Goal: Check status

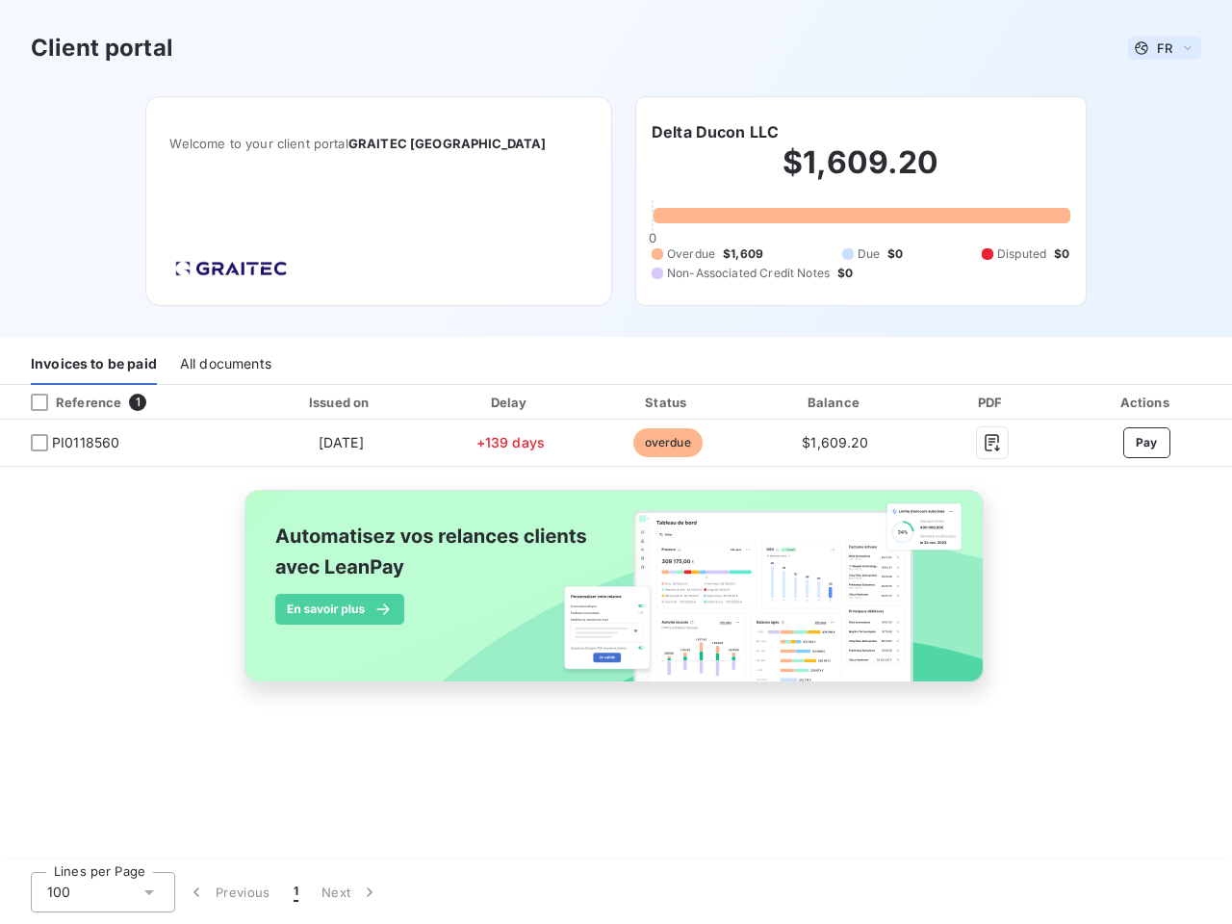
click at [1165, 48] on span "FR" at bounding box center [1164, 47] width 15 height 15
click at [715, 132] on h6 "Delta Ducon LLC" at bounding box center [715, 131] width 127 height 23
click at [93, 365] on div "Invoices to be paid" at bounding box center [94, 365] width 126 height 40
click at [224, 365] on div "All documents" at bounding box center [225, 365] width 91 height 40
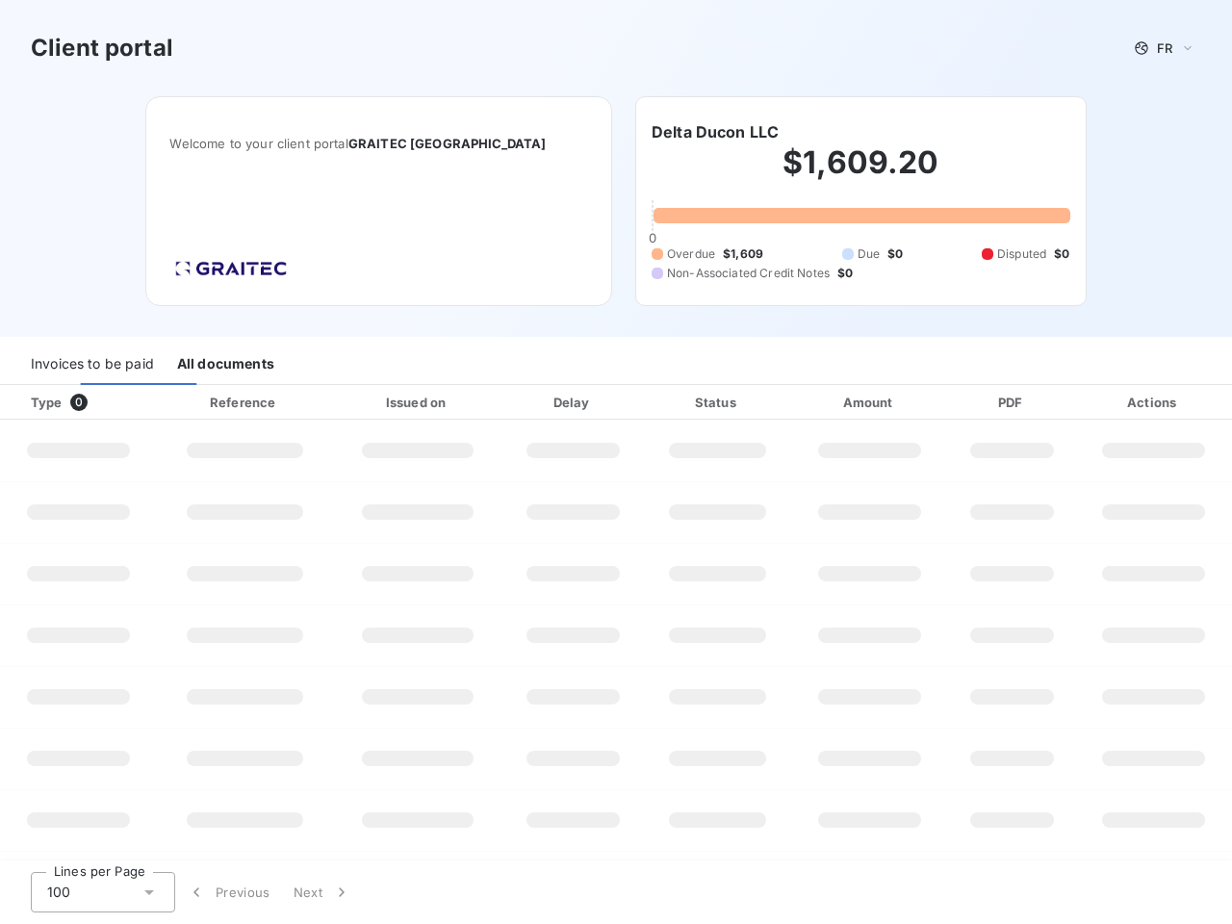
click at [123, 402] on div at bounding box center [116, 402] width 19 height 19
click at [39, 402] on div "Type 0" at bounding box center [85, 402] width 133 height 19
click at [340, 402] on div "Issued on" at bounding box center [418, 402] width 162 height 19
click at [510, 402] on div "Delay" at bounding box center [573, 402] width 134 height 19
click at [667, 402] on div "Status" at bounding box center [718, 402] width 140 height 19
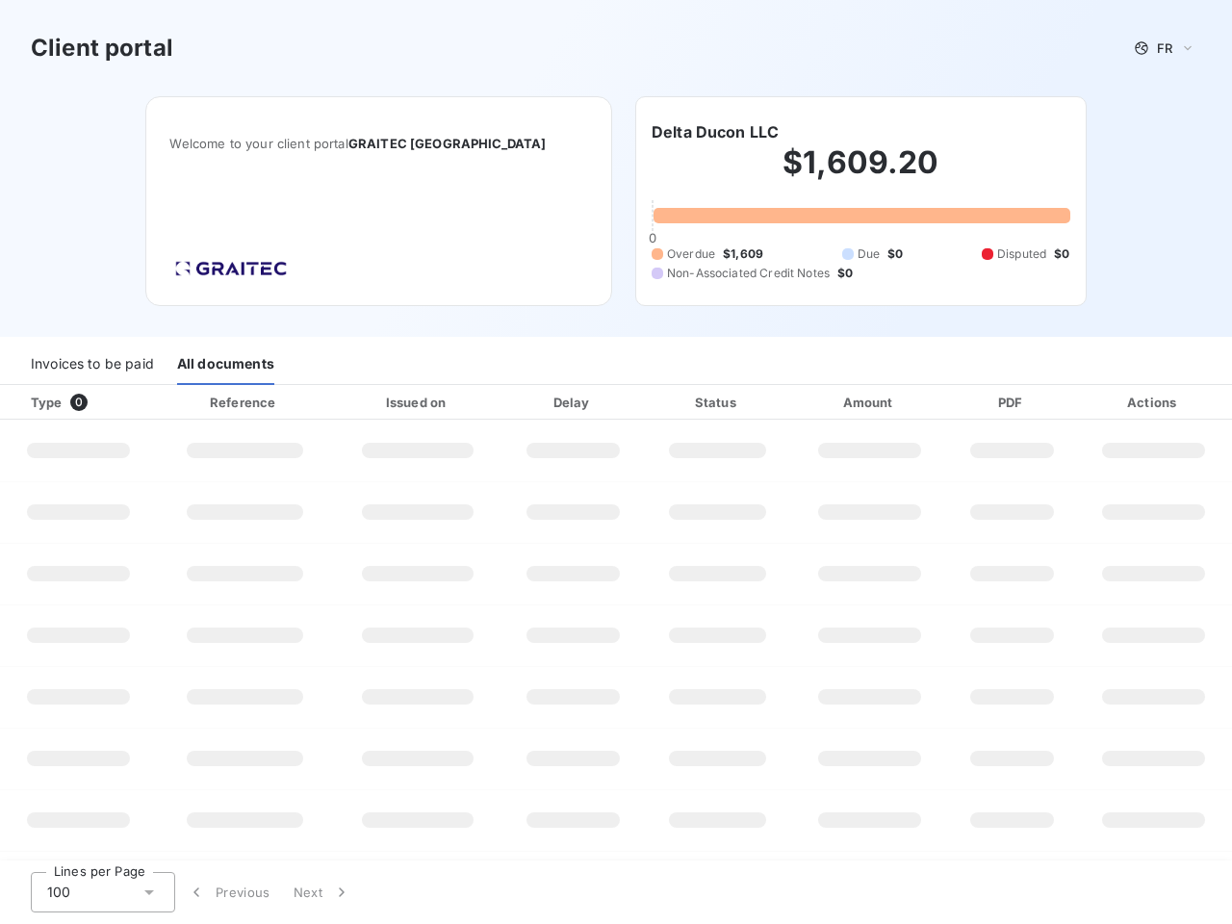
click at [836, 402] on div "Amount" at bounding box center [870, 402] width 150 height 19
